Goal: Navigation & Orientation: Understand site structure

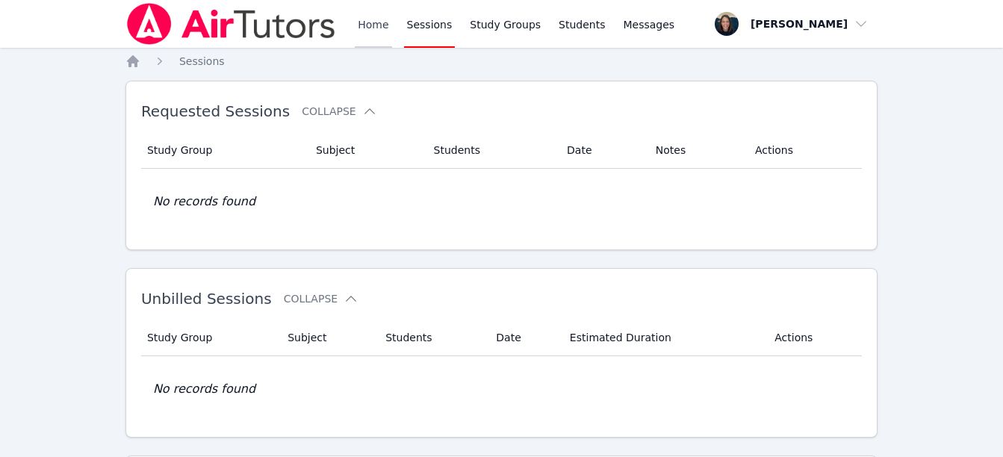
click at [378, 17] on link "Home" at bounding box center [373, 24] width 37 height 48
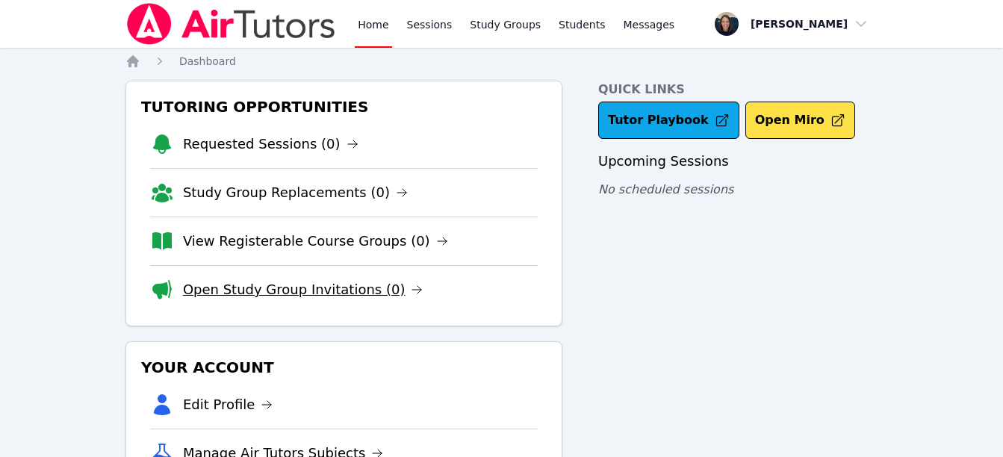
click at [292, 291] on link "Open Study Group Invitations (0)" at bounding box center [303, 289] width 240 height 21
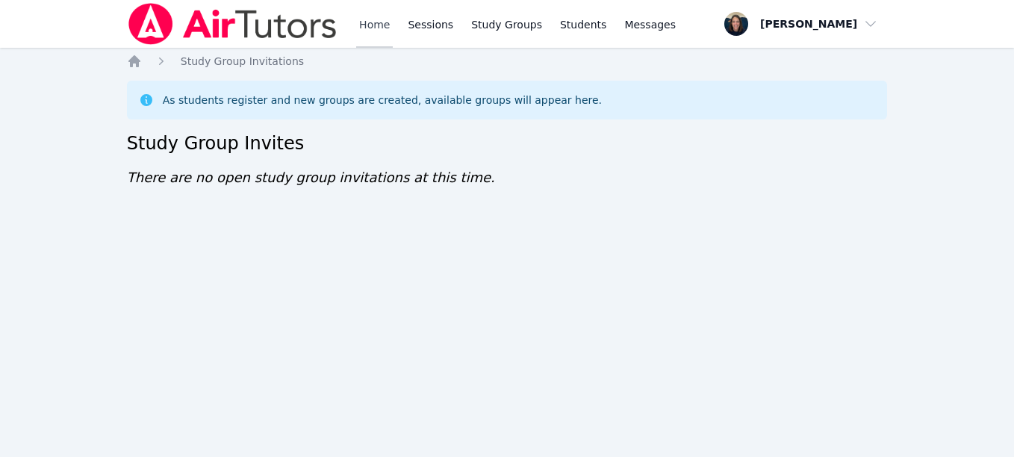
click at [366, 25] on link "Home" at bounding box center [374, 24] width 37 height 48
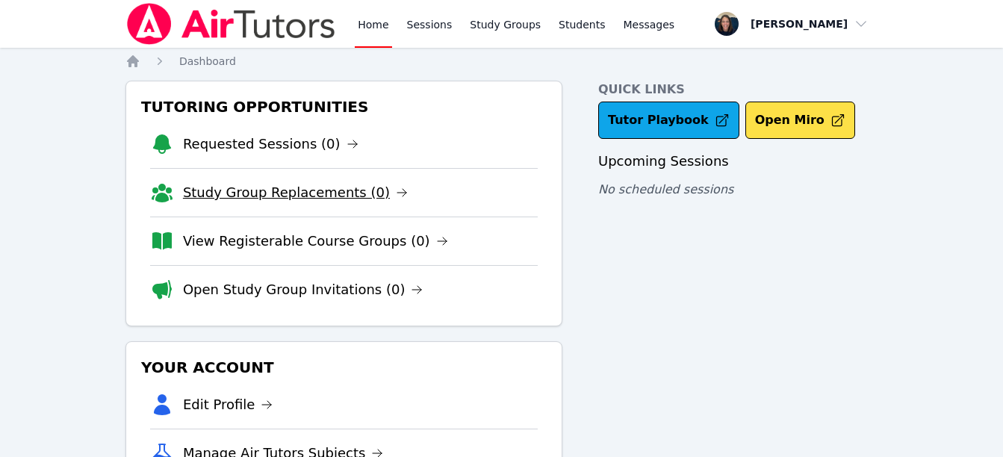
click at [260, 189] on link "Study Group Replacements (0)" at bounding box center [295, 192] width 225 height 21
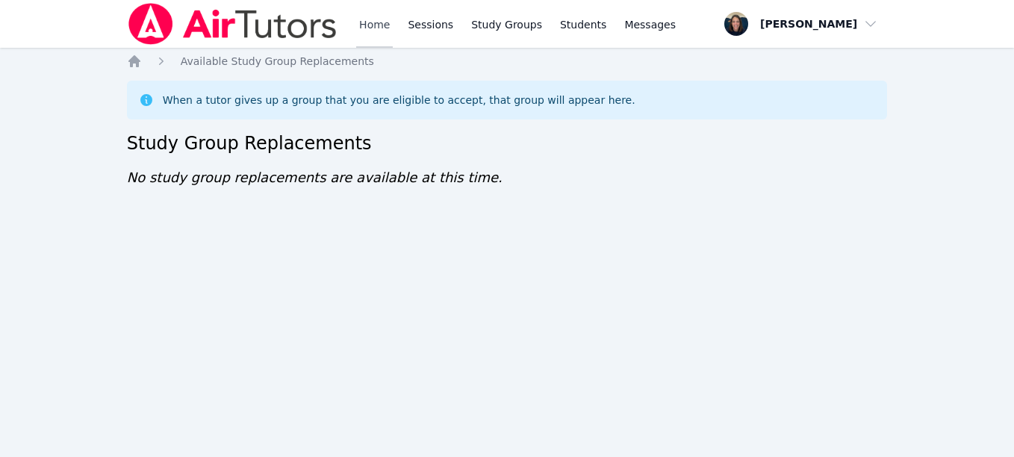
click at [360, 34] on link "Home" at bounding box center [374, 24] width 37 height 48
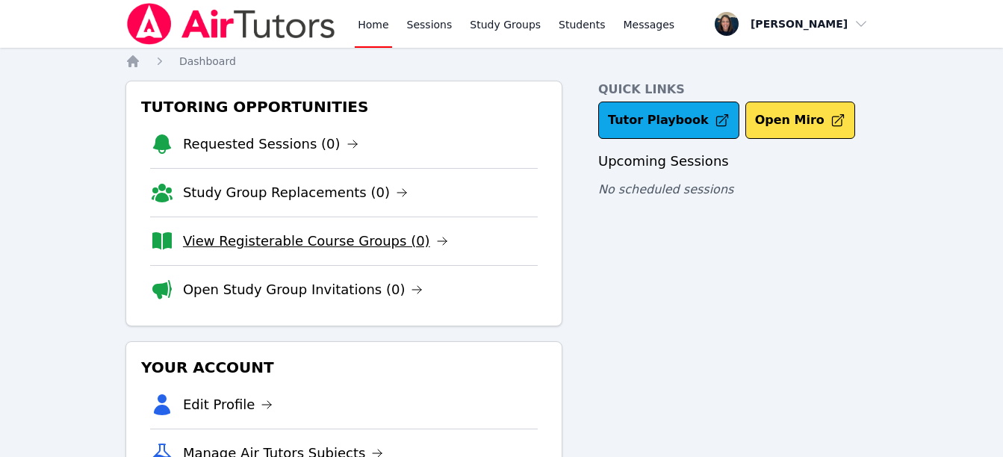
click at [311, 243] on link "View Registerable Course Groups (0)" at bounding box center [315, 241] width 265 height 21
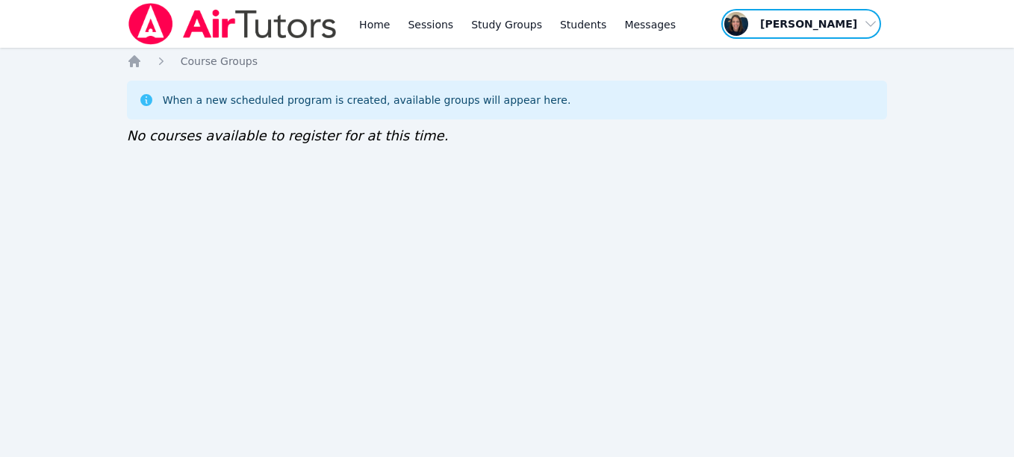
click at [815, 13] on span "button" at bounding box center [801, 23] width 163 height 33
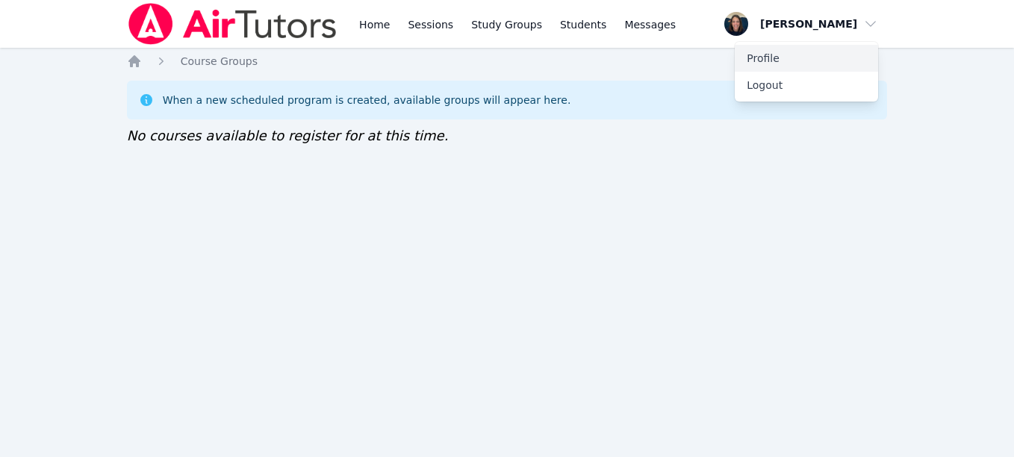
click at [784, 62] on link "Profile" at bounding box center [806, 58] width 143 height 27
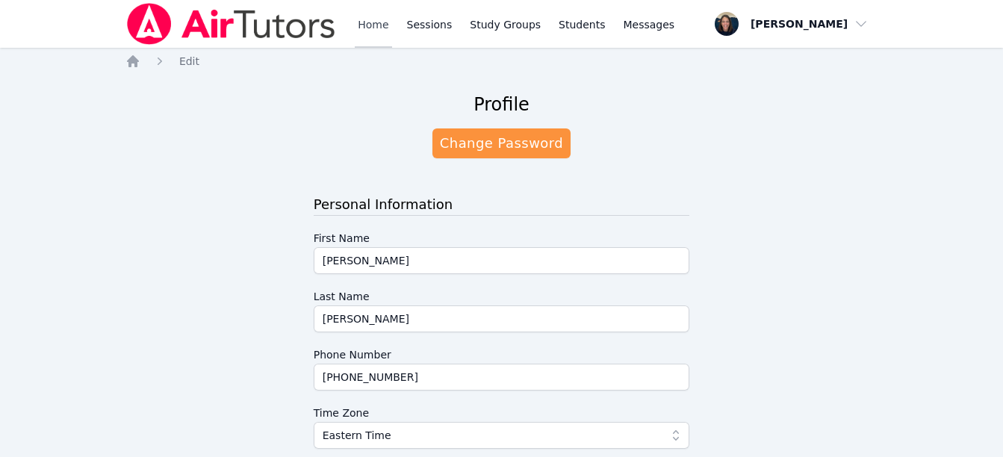
click at [377, 19] on link "Home" at bounding box center [373, 24] width 37 height 48
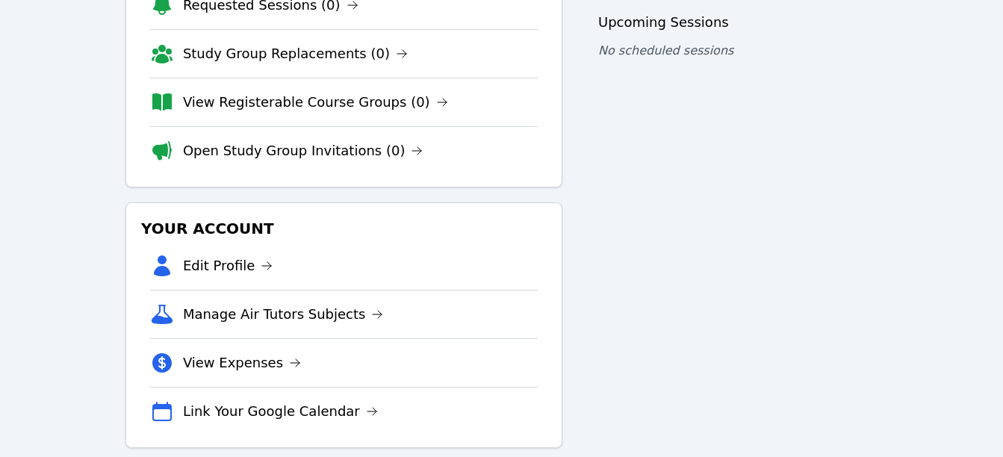
scroll to position [149, 0]
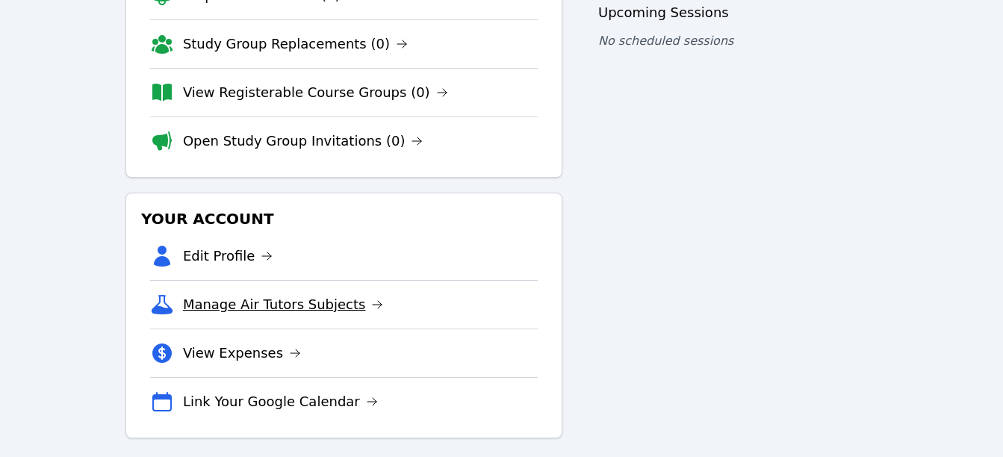
click at [244, 307] on link "Manage Air Tutors Subjects" at bounding box center [283, 304] width 201 height 21
